Goal: Complete application form

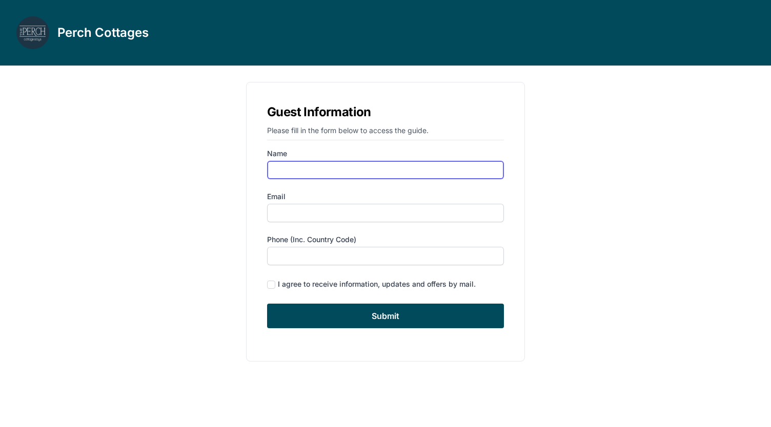
click at [297, 176] on input "Name" at bounding box center [385, 170] width 237 height 18
click at [328, 172] on input "Name" at bounding box center [385, 170] width 237 height 18
type input "[PERSON_NAME]"
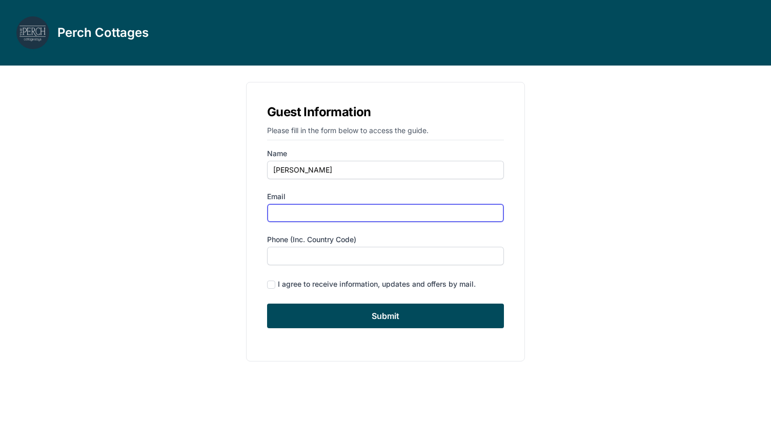
click at [327, 218] on input "Email" at bounding box center [385, 213] width 237 height 18
type input "[EMAIL_ADDRESS][DOMAIN_NAME]"
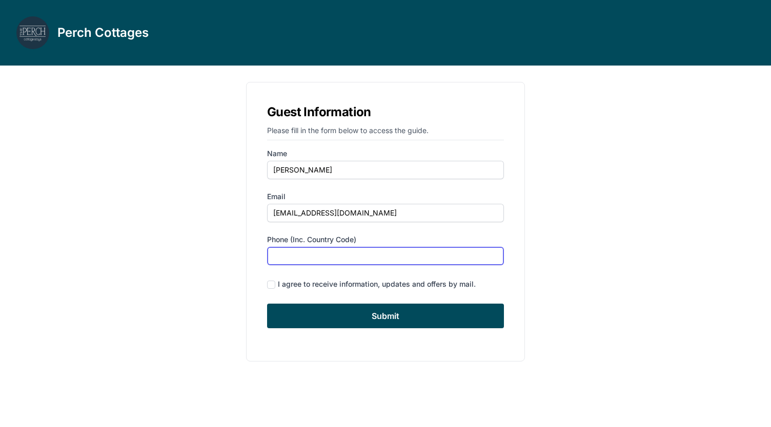
click at [346, 256] on input "Phone (inc. country code)" at bounding box center [385, 256] width 237 height 18
type input "9173455973"
click at [329, 281] on div "I agree to receive information, updates and offers by mail." at bounding box center [377, 284] width 198 height 10
click at [265, 283] on div "Guest Information Please fill in the form below to access the guide. Name [PERS…" at bounding box center [385, 222] width 279 height 280
click at [276, 286] on div "I agree to receive information, updates and offers by mail." at bounding box center [385, 285] width 237 height 14
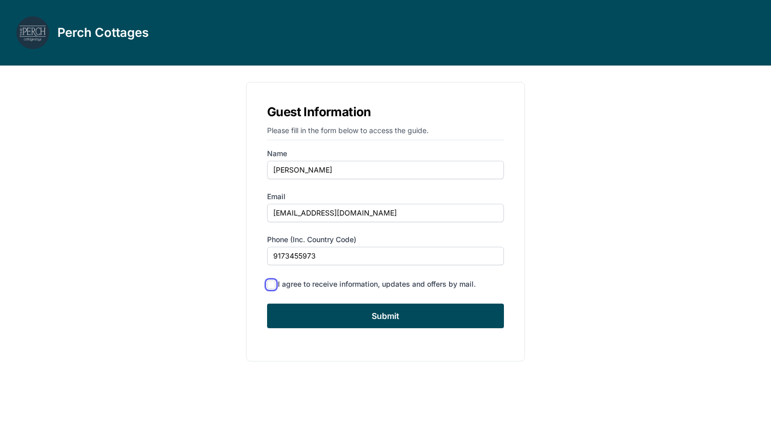
click at [268, 283] on input "checkbox" at bounding box center [271, 285] width 8 height 8
checkbox input "true"
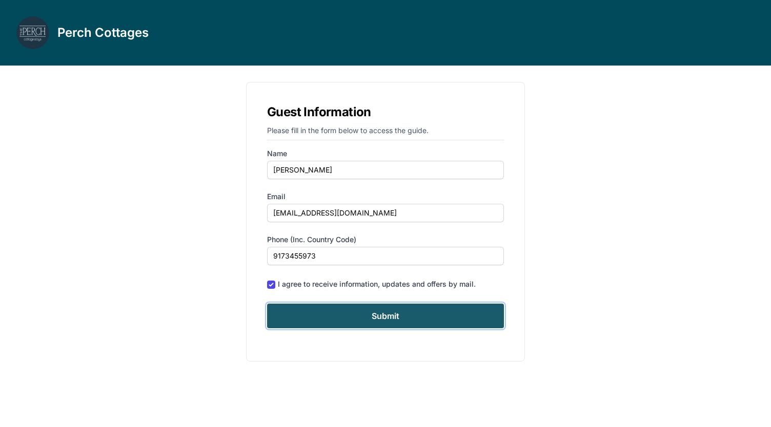
click at [343, 315] on input "Submit" at bounding box center [385, 316] width 237 height 25
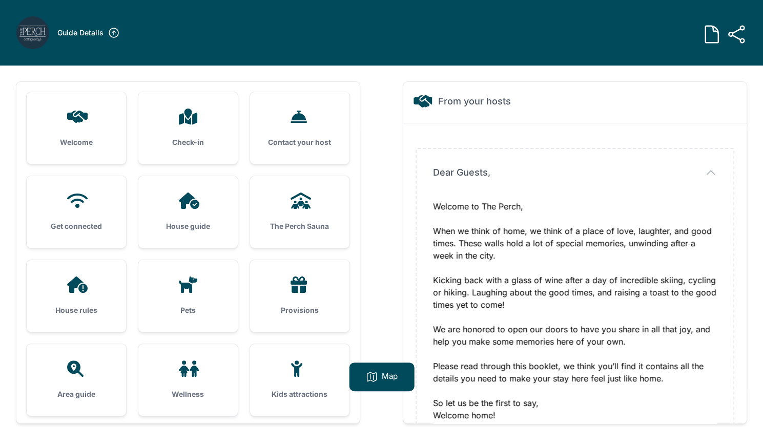
scroll to position [66, 0]
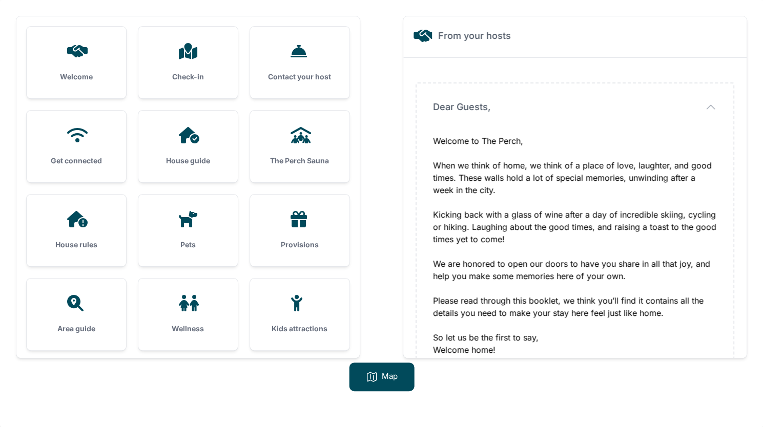
click at [304, 235] on div "Provisions" at bounding box center [299, 231] width 99 height 72
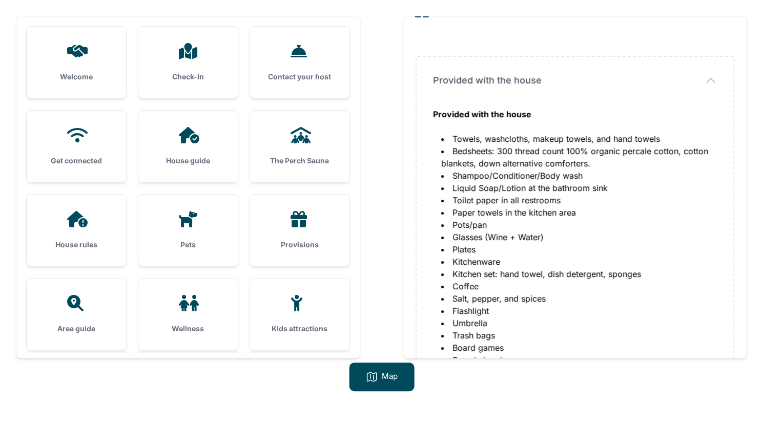
scroll to position [26, 0]
click at [309, 244] on h3 "Provisions" at bounding box center [299, 245] width 67 height 10
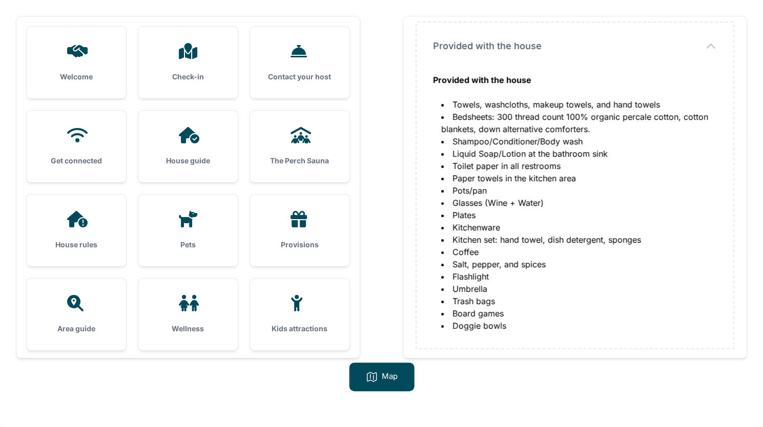
scroll to position [61, 0]
click at [82, 236] on div "House rules" at bounding box center [76, 231] width 99 height 72
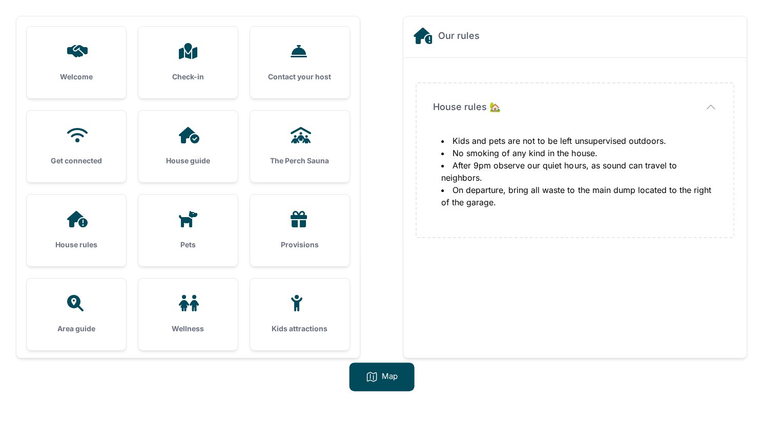
click at [198, 299] on icon at bounding box center [188, 303] width 25 height 16
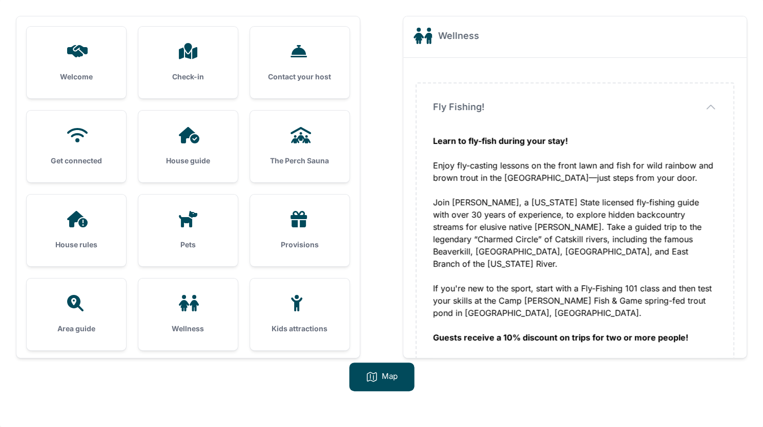
click at [279, 309] on div at bounding box center [299, 303] width 67 height 16
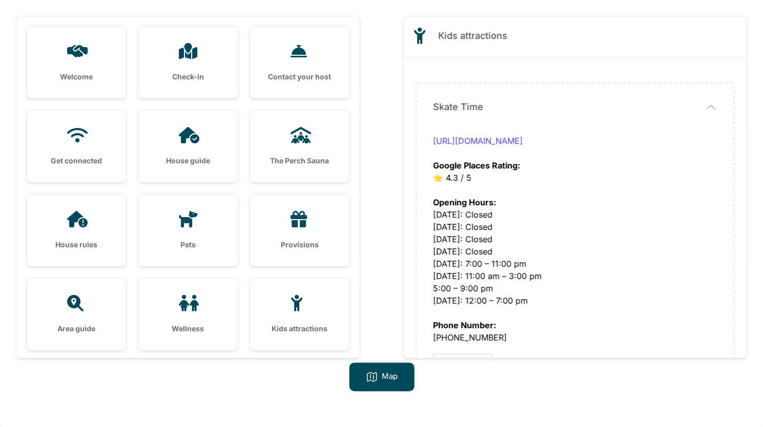
click at [194, 159] on h3 "House guide" at bounding box center [188, 161] width 67 height 10
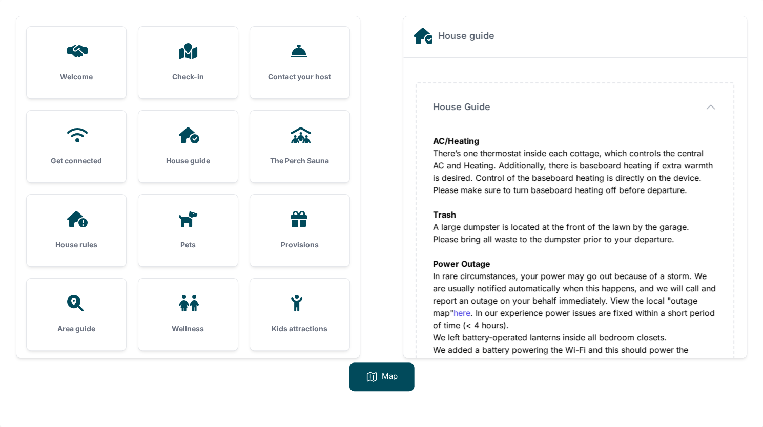
scroll to position [0, 0]
